Goal: Task Accomplishment & Management: Use online tool/utility

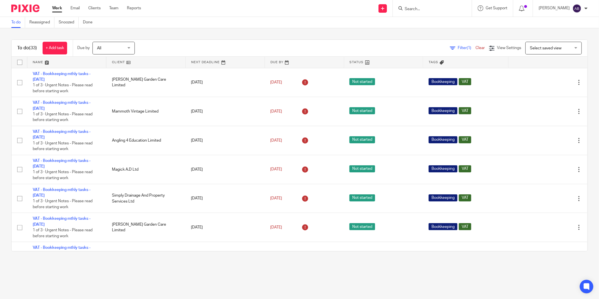
click at [184, 38] on div "To do (33) + Add task Due by All All Today Tomorrow This week Next week This mo…" at bounding box center [299, 145] width 599 height 234
click at [412, 9] on input "Search" at bounding box center [429, 9] width 51 height 5
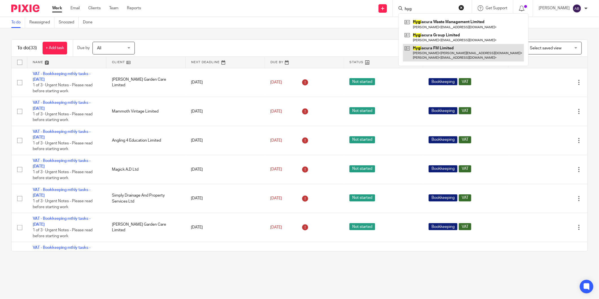
type input "hyg"
click at [441, 54] on link at bounding box center [463, 52] width 121 height 17
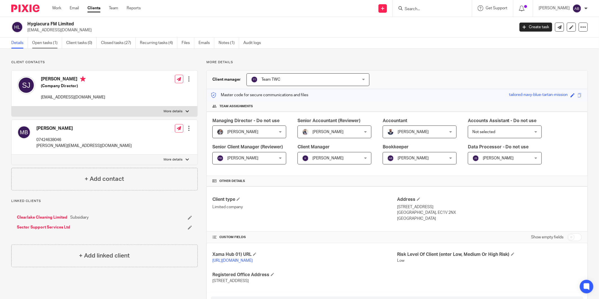
click at [48, 44] on link "Open tasks (1)" at bounding box center [47, 43] width 30 height 11
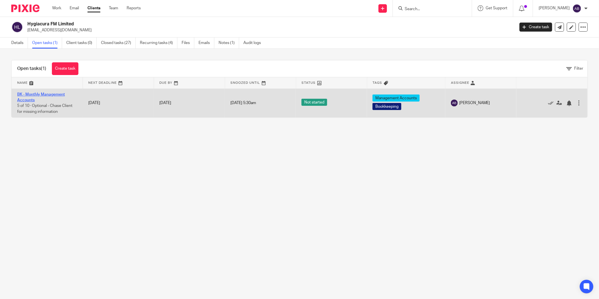
click at [52, 95] on link "BK - Monthly Management Accounts" at bounding box center [41, 98] width 48 height 10
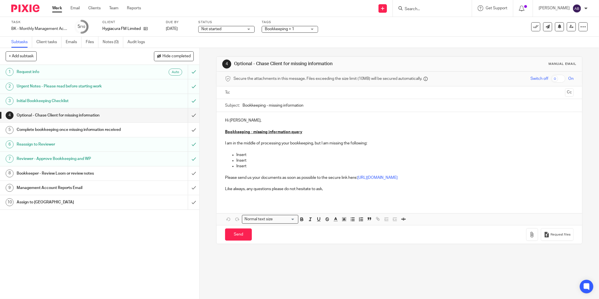
click at [71, 188] on h1 "Management Account Reports Email" at bounding box center [72, 188] width 111 height 8
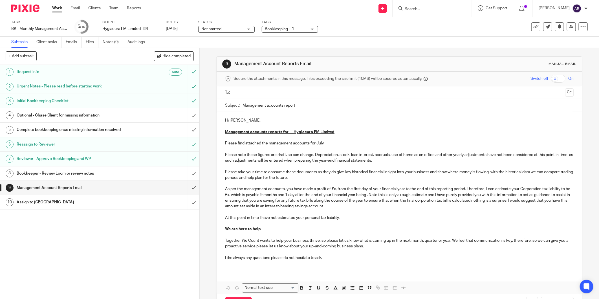
click at [320, 190] on p "Please note these figures are draft, so can change. Depreciation, stock, loan i…" at bounding box center [399, 192] width 349 height 80
click at [332, 188] on p "Please note these figures are draft, so can change. Depreciation, stock, loan i…" at bounding box center [399, 192] width 349 height 80
click at [250, 195] on p "Please note these figures are draft, so can change. Depreciation, stock, loan i…" at bounding box center [399, 192] width 349 height 80
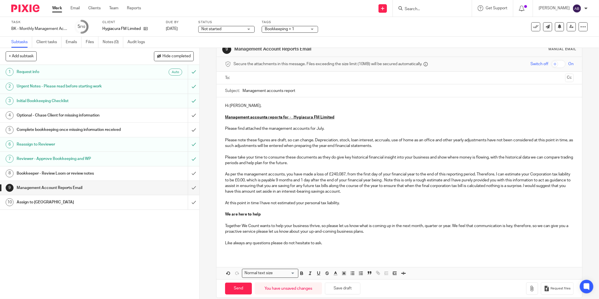
scroll to position [23, 0]
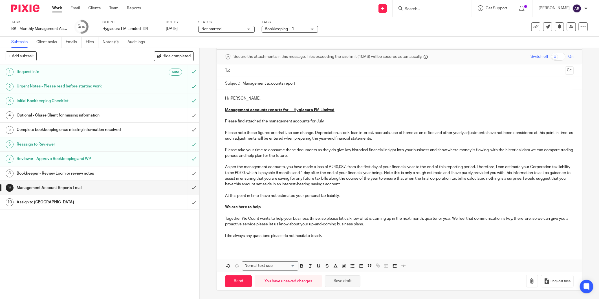
click at [353, 280] on button "Save draft" at bounding box center [343, 281] width 36 height 12
click at [526, 282] on button "button" at bounding box center [532, 281] width 12 height 13
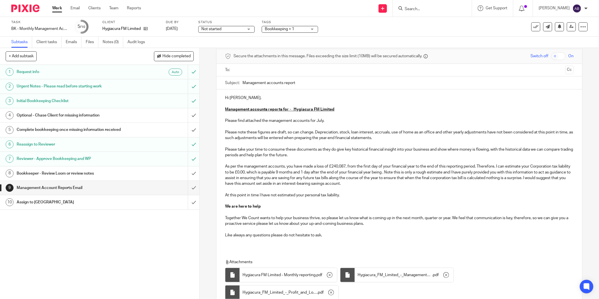
click at [317, 121] on p "Please find attached the management accounts for July." at bounding box center [399, 121] width 349 height 6
copy p "July"
click at [301, 82] on input "Management accounts report" at bounding box center [408, 82] width 331 height 13
paste input "July"
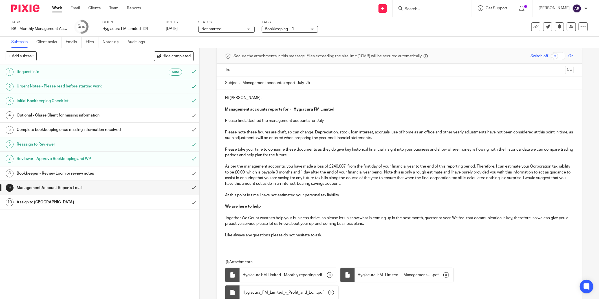
type input "Management accounts report-July-25"
click at [253, 72] on input "text" at bounding box center [400, 70] width 328 height 6
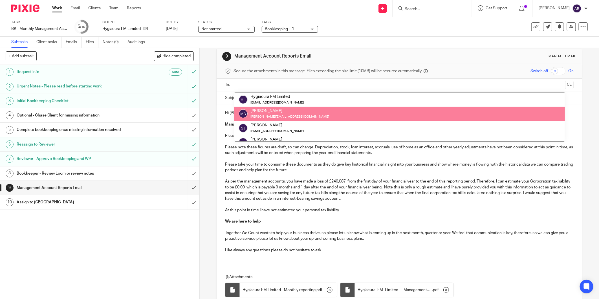
scroll to position [0, 0]
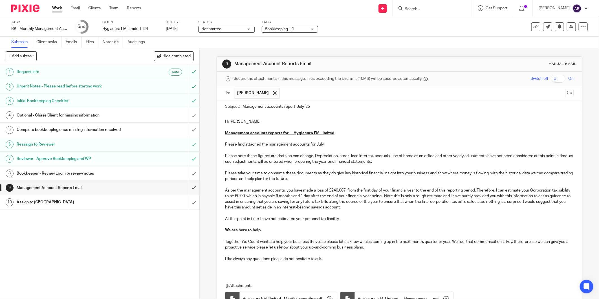
click at [297, 92] on input "text" at bounding box center [423, 93] width 280 height 11
click at [565, 93] on button "Cc" at bounding box center [569, 93] width 8 height 8
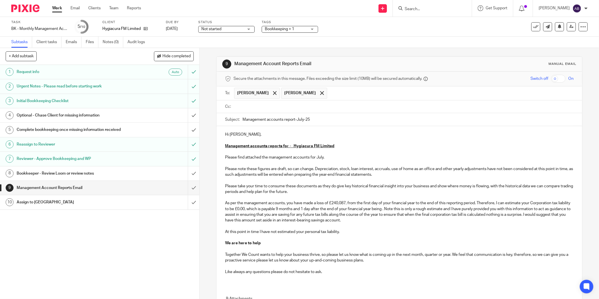
click at [365, 94] on input "text" at bounding box center [451, 93] width 242 height 11
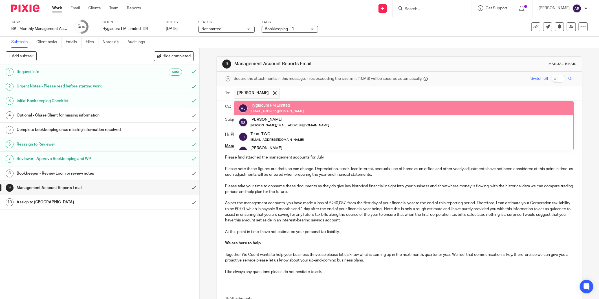
click at [422, 55] on div "9 Management Account Reports Email Manual email Secure the attachments in this …" at bounding box center [399, 216] width 366 height 337
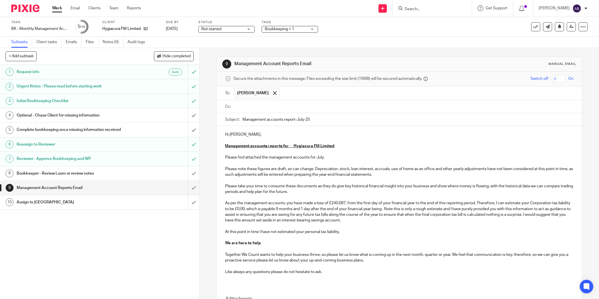
click at [255, 108] on input "text" at bounding box center [404, 107] width 336 height 6
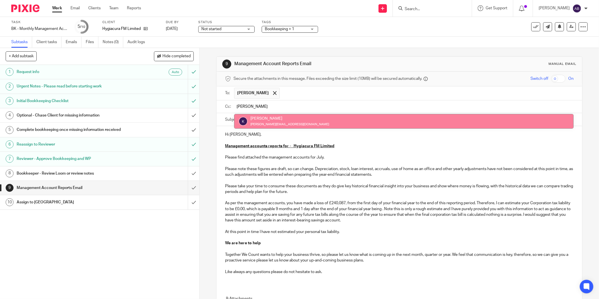
type input "kim"
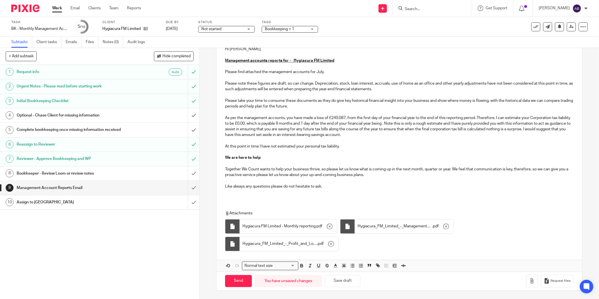
scroll to position [88, 0]
click at [337, 283] on button "Save draft" at bounding box center [343, 281] width 36 height 12
click at [242, 284] on input "Send" at bounding box center [238, 281] width 27 height 12
type input "Sent"
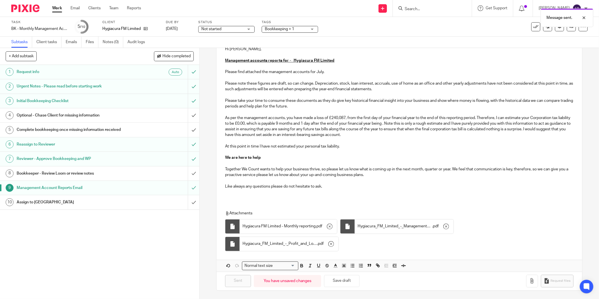
click at [48, 203] on h1 "Assign to PA" at bounding box center [72, 202] width 111 height 8
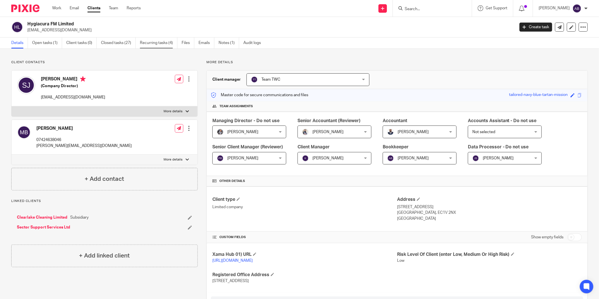
click at [145, 41] on link "Recurring tasks (4)" at bounding box center [159, 43] width 38 height 11
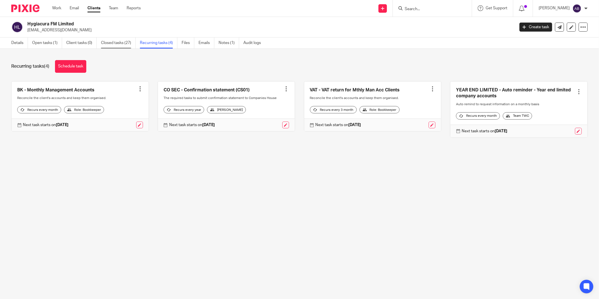
click at [119, 43] on link "Closed tasks (27)" at bounding box center [118, 43] width 35 height 11
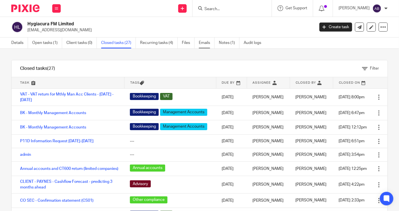
click at [206, 42] on link "Emails" at bounding box center [207, 43] width 16 height 11
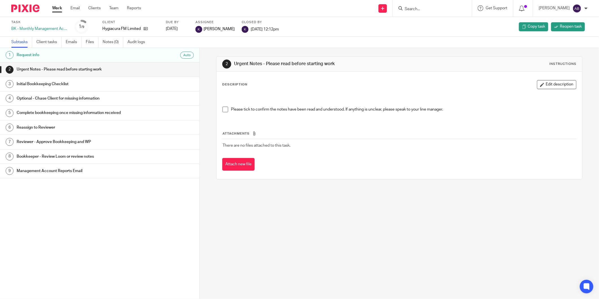
click at [81, 158] on h1 "Bookkeeper - Review Loom or review notes" at bounding box center [76, 156] width 118 height 8
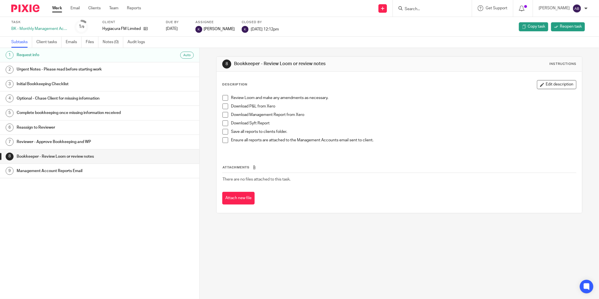
click at [79, 170] on h1 "Management Account Reports Email" at bounding box center [76, 171] width 118 height 8
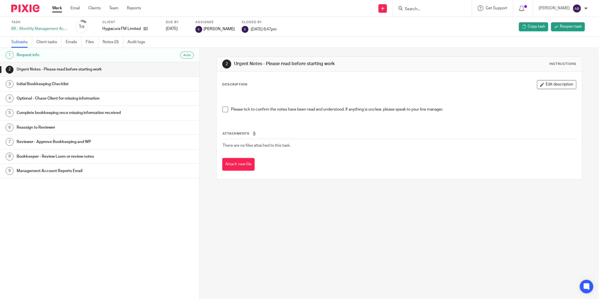
click at [83, 170] on h1 "Management Account Reports Email" at bounding box center [76, 171] width 118 height 8
click at [84, 180] on link "10 Management Account Reports Email" at bounding box center [99, 185] width 199 height 14
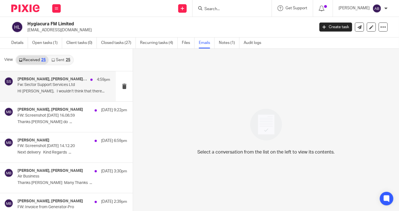
click at [54, 91] on p "HI [PERSON_NAME], I wouldn’t think that there..." at bounding box center [63, 91] width 93 height 5
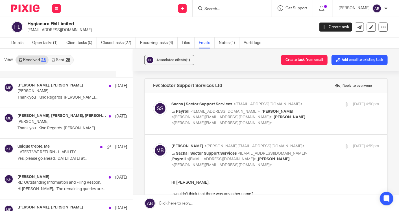
scroll to position [157, 0]
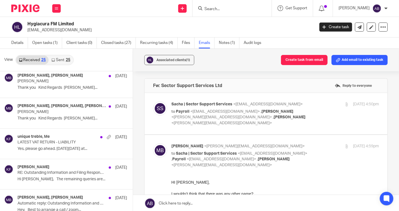
click at [50, 148] on p "Yes, please go ahead. [DATE][DATE] at..." at bounding box center [71, 149] width 109 height 5
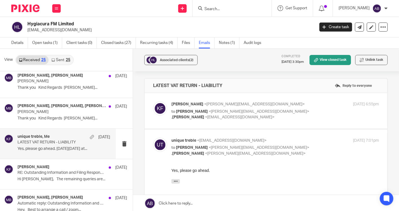
scroll to position [0, 0]
click at [308, 115] on div "[PERSON_NAME] <[PERSON_NAME][EMAIL_ADDRESS][DOMAIN_NAME]> to [PERSON_NAME] <[PE…" at bounding box center [274, 111] width 207 height 19
checkbox input "true"
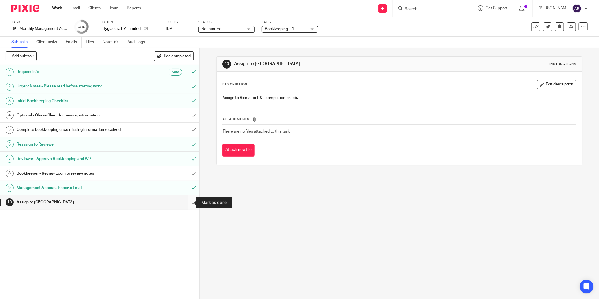
click at [188, 204] on input "submit" at bounding box center [99, 202] width 199 height 14
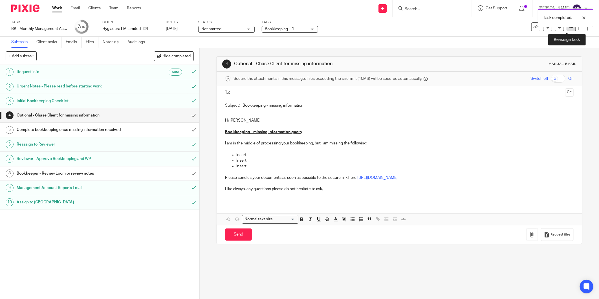
click at [567, 29] on link at bounding box center [571, 26] width 9 height 9
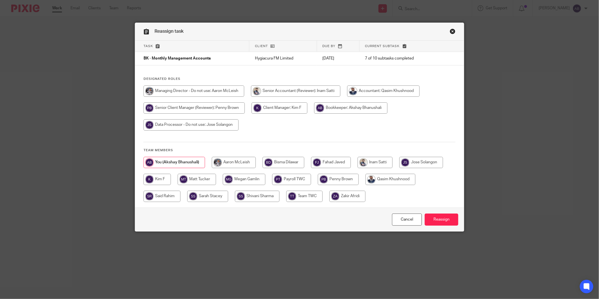
click at [281, 163] on input "radio" at bounding box center [284, 162] width 42 height 11
radio input "true"
click at [444, 219] on input "Reassign" at bounding box center [442, 220] width 34 height 12
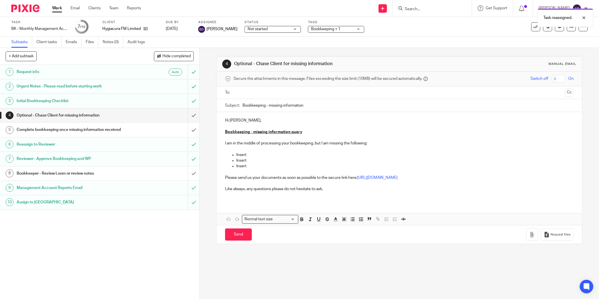
click at [260, 29] on span "Not started" at bounding box center [258, 29] width 20 height 4
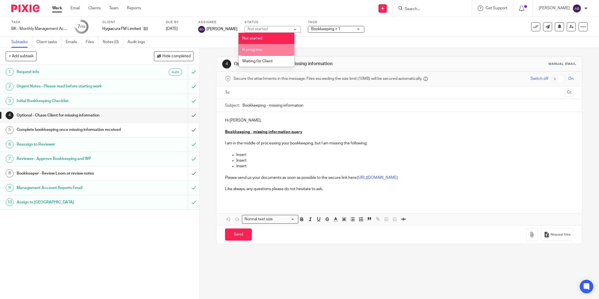
click at [276, 52] on li "In progress" at bounding box center [267, 50] width 56 height 12
